Goal: Task Accomplishment & Management: Use online tool/utility

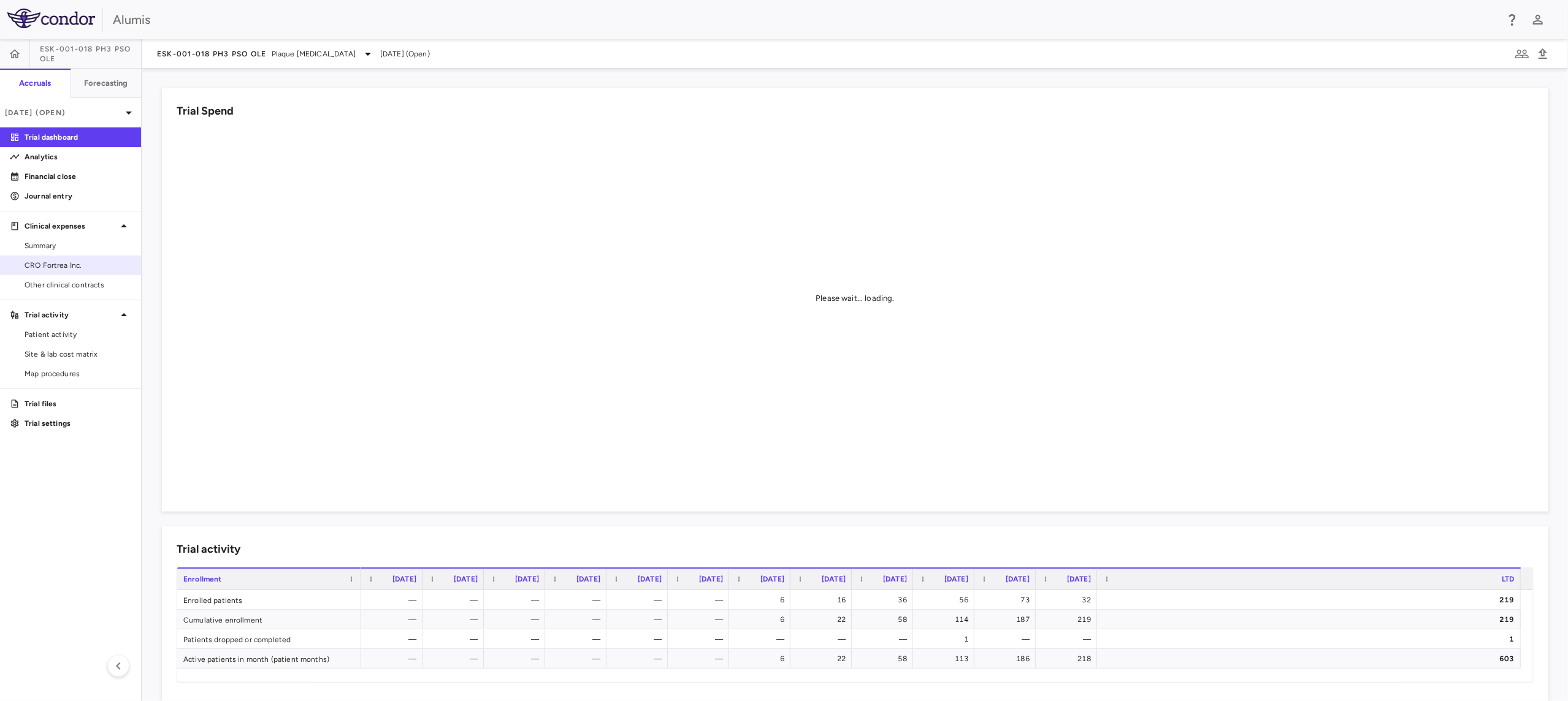
click at [77, 261] on span "CRO Fortrea Inc." at bounding box center [78, 265] width 107 height 11
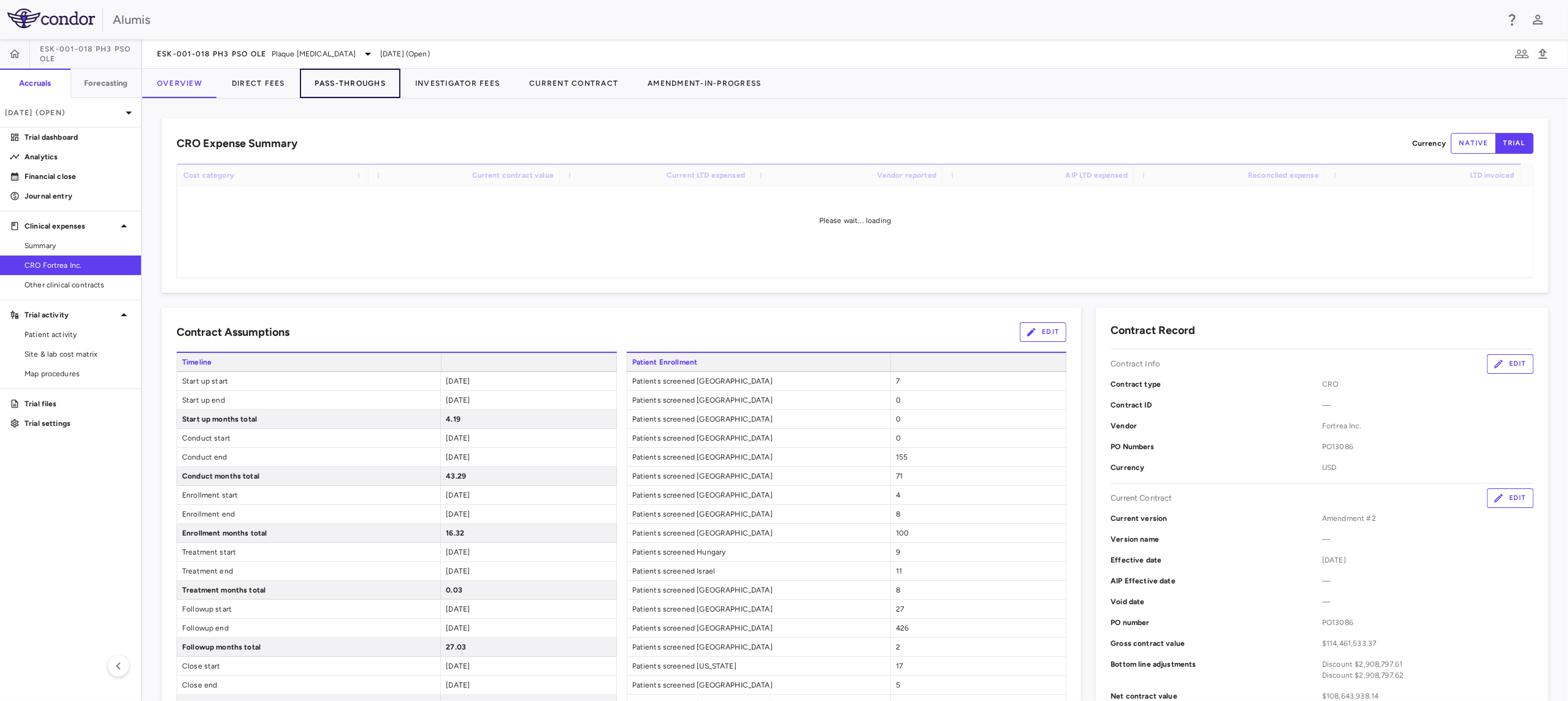
click at [329, 79] on button "Pass-Throughs" at bounding box center [351, 83] width 101 height 29
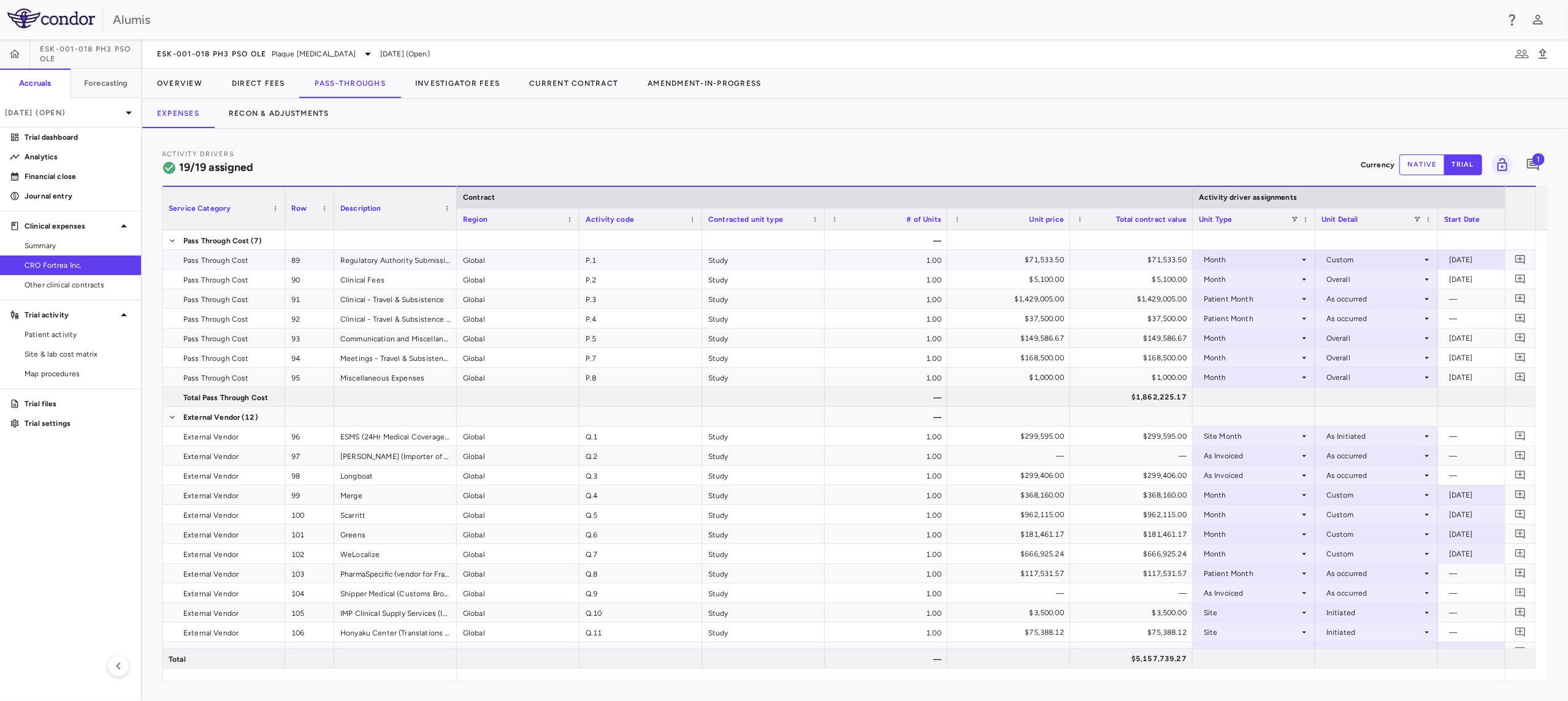
click at [1256, 259] on div "Month" at bounding box center [1251, 260] width 96 height 20
click at [1188, 139] on div at bounding box center [784, 350] width 1568 height 701
click at [1288, 252] on div "Month" at bounding box center [1251, 260] width 96 height 20
click at [1243, 135] on div at bounding box center [784, 350] width 1568 height 701
